Goal: Information Seeking & Learning: Learn about a topic

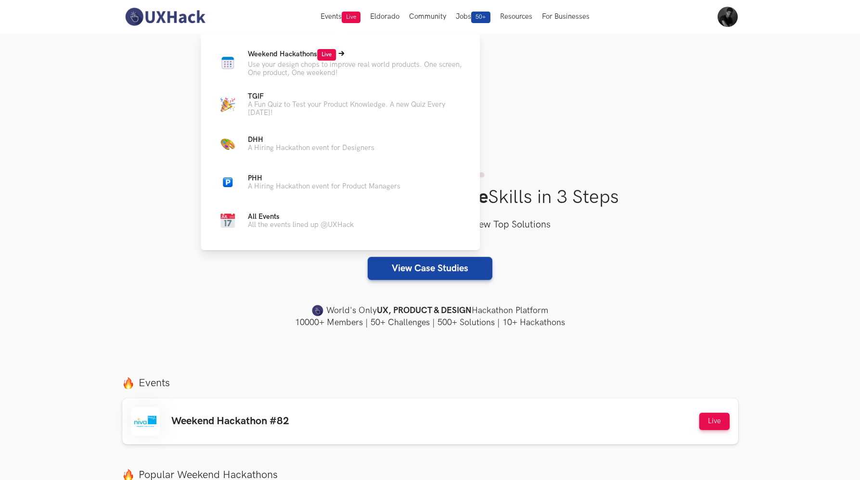
click at [282, 64] on p "Use your design chops to improve real world products. One screen, One product, …" at bounding box center [356, 69] width 217 height 16
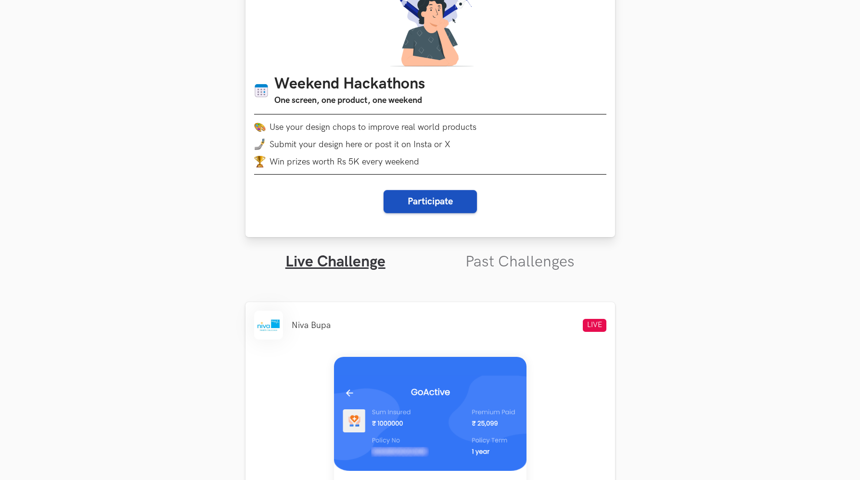
scroll to position [164, 0]
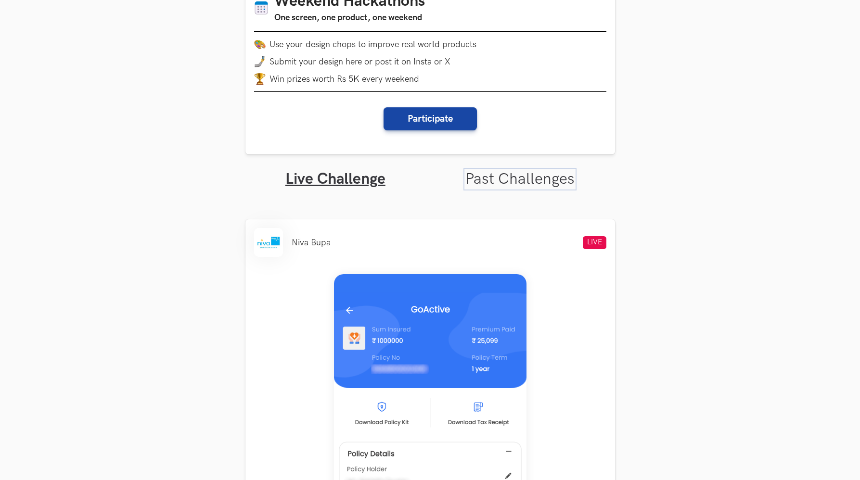
click at [509, 182] on link "Past Challenges" at bounding box center [520, 179] width 109 height 19
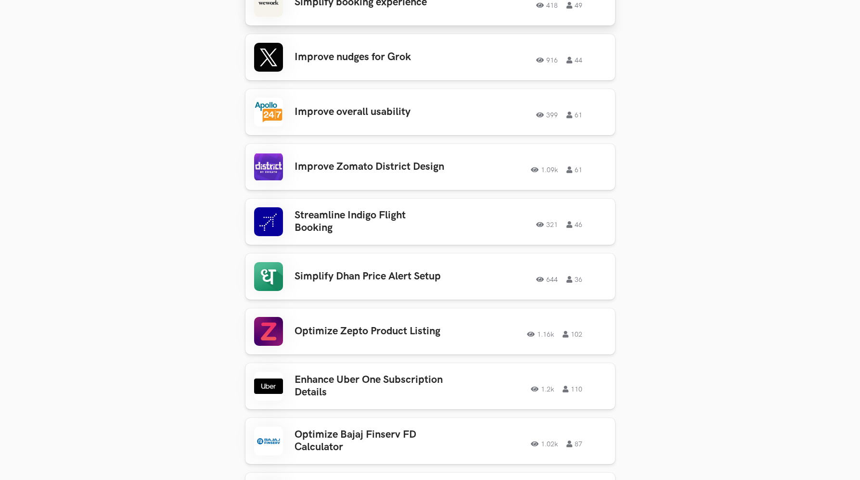
scroll to position [1495, 0]
click at [346, 106] on h3 "Improve overall usability" at bounding box center [370, 112] width 150 height 13
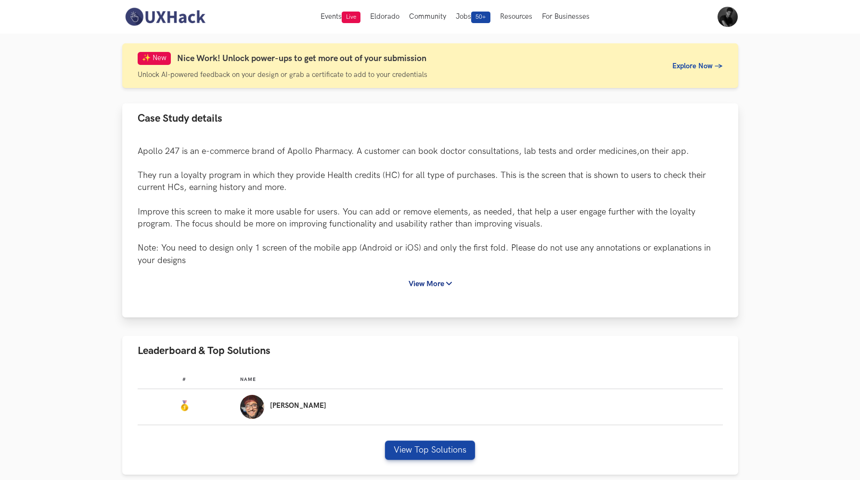
scroll to position [175, 0]
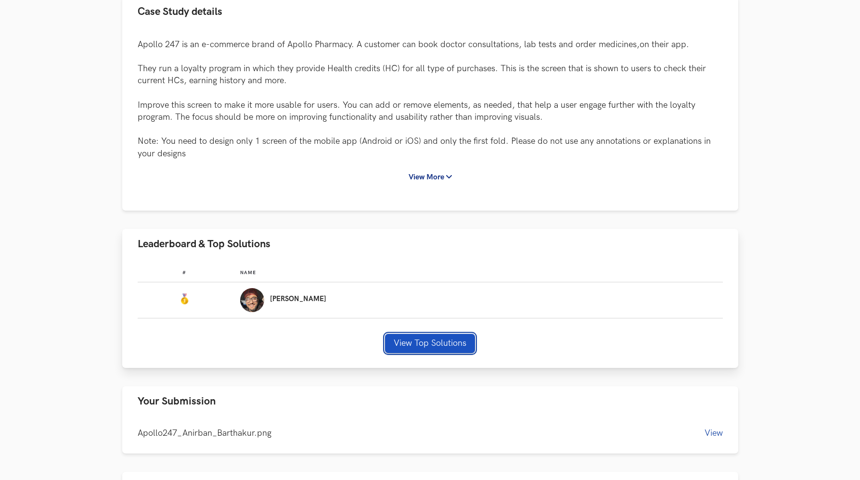
click at [432, 346] on button "View Top Solutions" at bounding box center [430, 343] width 90 height 19
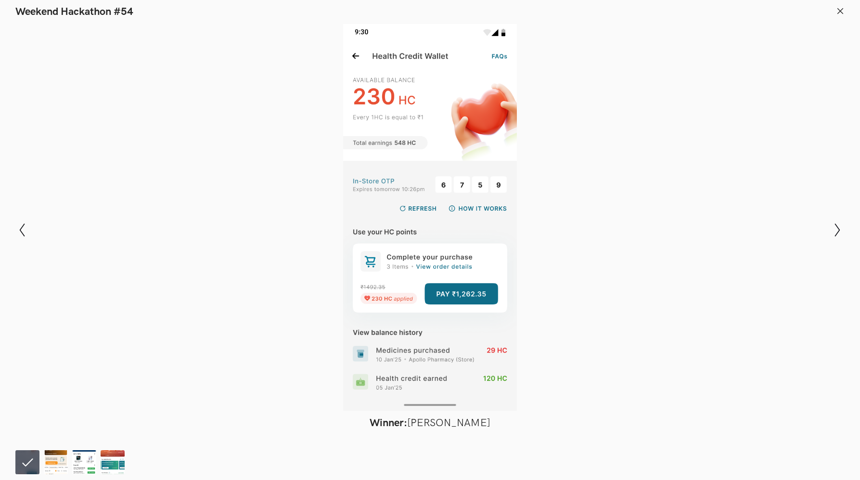
scroll to position [244, 0]
click at [838, 231] on icon "Show next slide" at bounding box center [838, 230] width 14 height 14
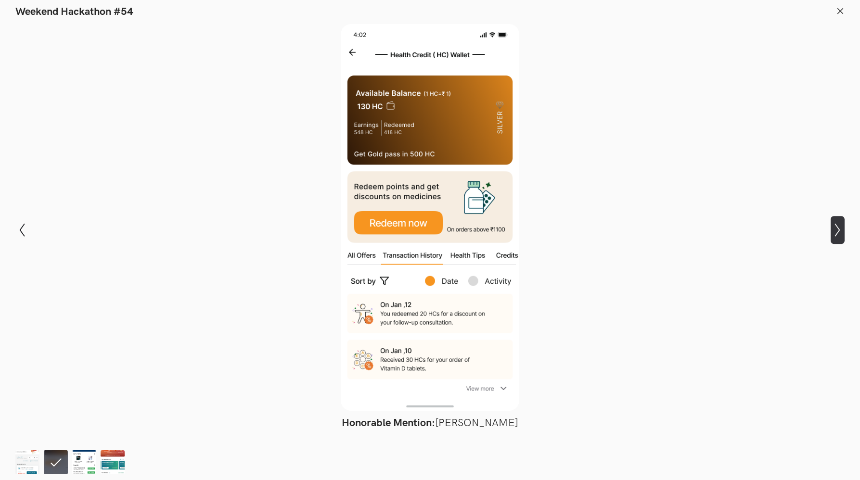
click at [838, 231] on icon "Show next slide" at bounding box center [838, 230] width 14 height 14
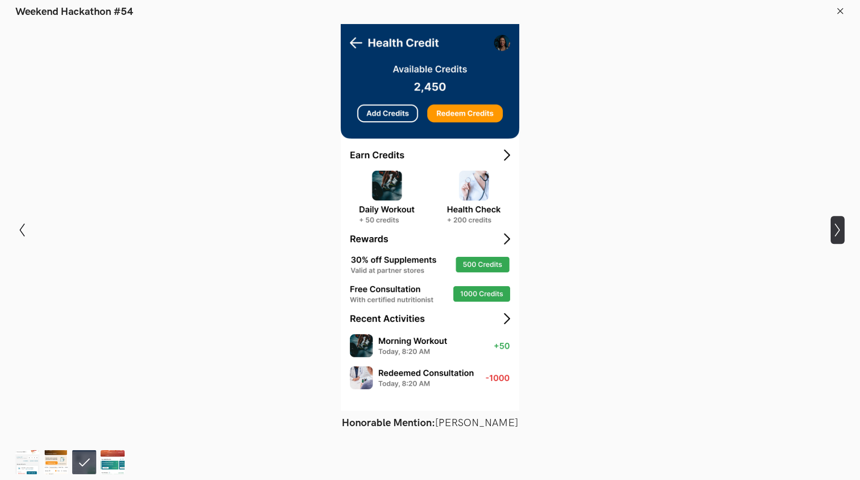
click at [838, 231] on icon "Show next slide" at bounding box center [838, 230] width 14 height 14
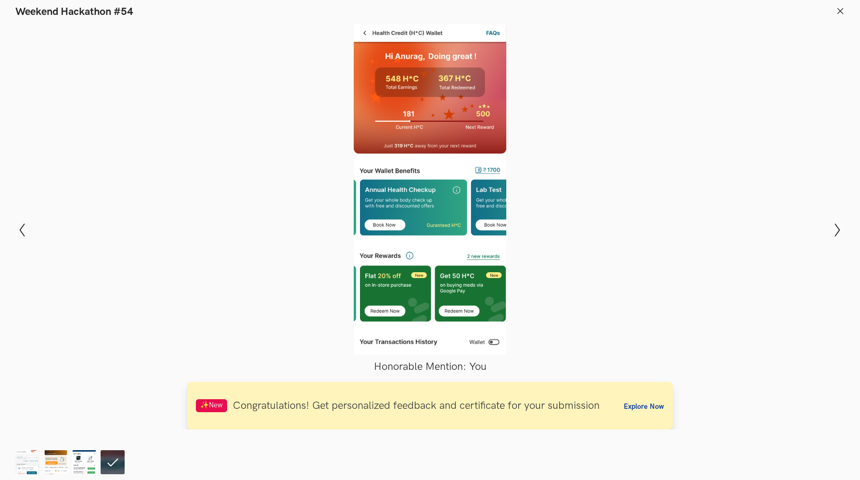
click at [369, 406] on span "Congratulations! Get personalized feedback and certificate for your submission" at bounding box center [416, 406] width 367 height 13
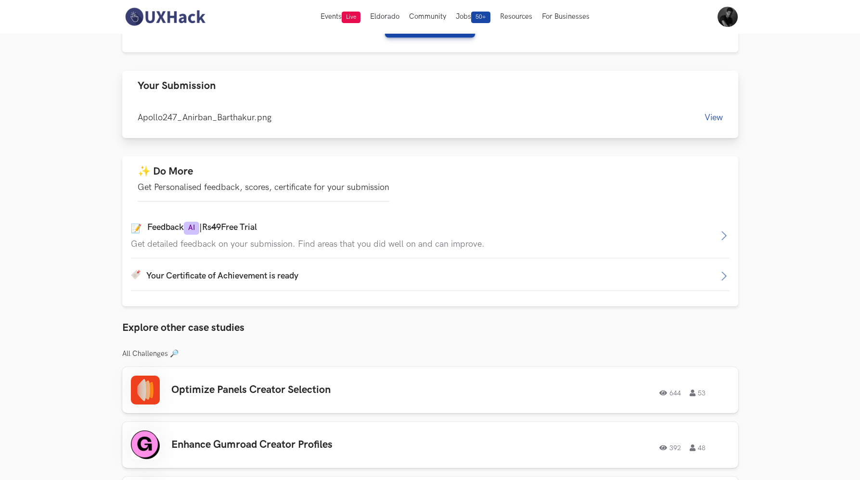
scroll to position [495, 0]
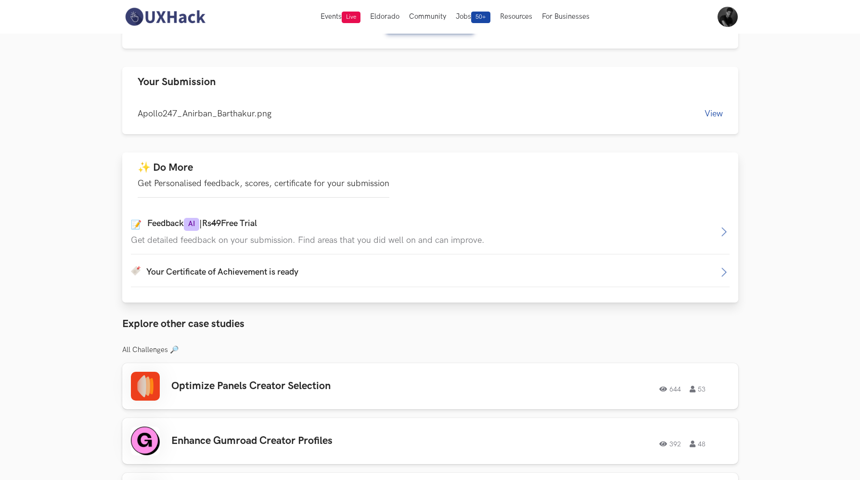
click at [723, 278] on icon "button" at bounding box center [724, 273] width 12 height 12
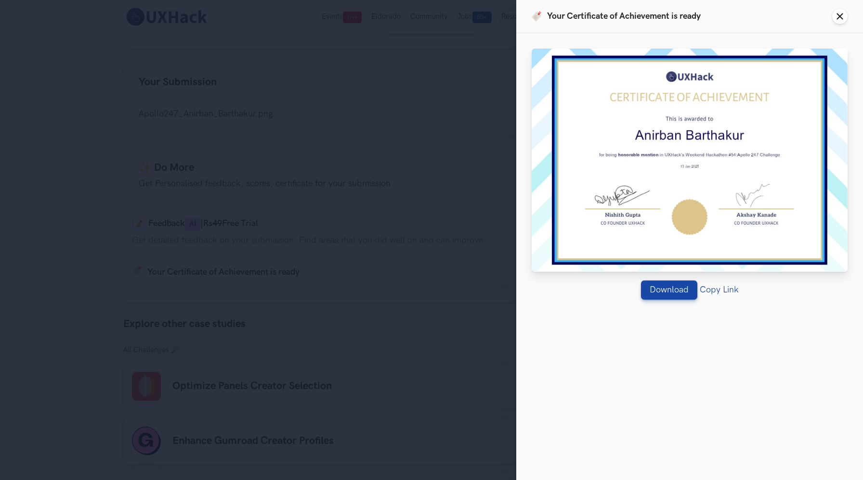
click at [842, 14] on line at bounding box center [839, 16] width 5 height 5
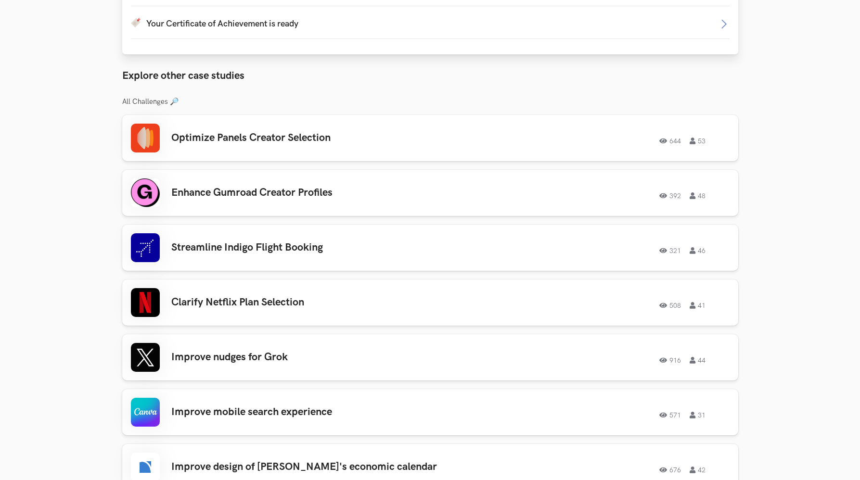
scroll to position [659, 0]
